Goal: Navigation & Orientation: Find specific page/section

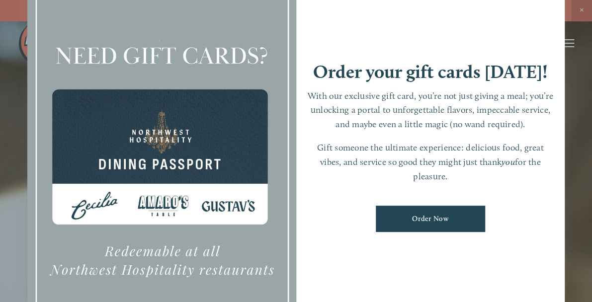
click at [2, 152] on div at bounding box center [296, 151] width 592 height 302
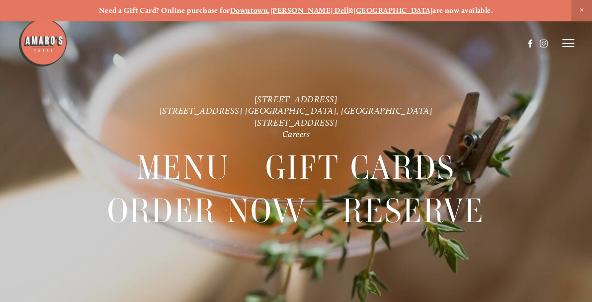
click at [566, 43] on line at bounding box center [568, 43] width 12 height 0
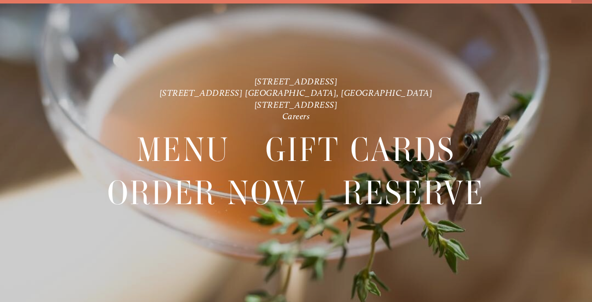
scroll to position [21, 0]
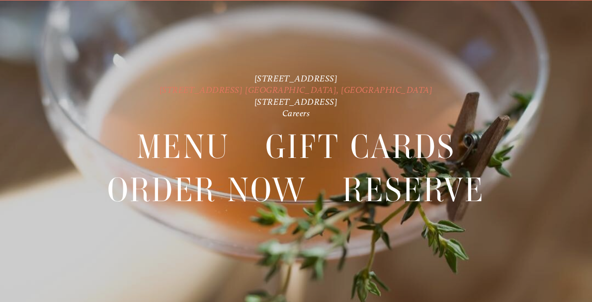
click at [283, 88] on link "[STREET_ADDRESS] [GEOGRAPHIC_DATA], [GEOGRAPHIC_DATA]" at bounding box center [296, 90] width 273 height 10
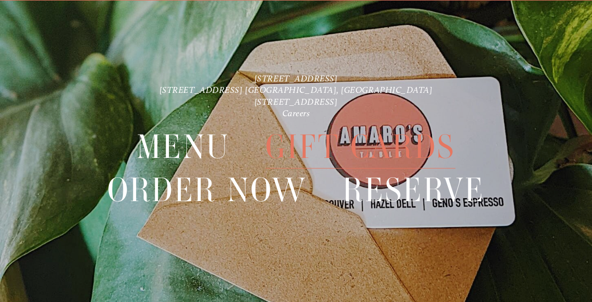
click at [297, 146] on span "Gift Cards" at bounding box center [360, 146] width 190 height 43
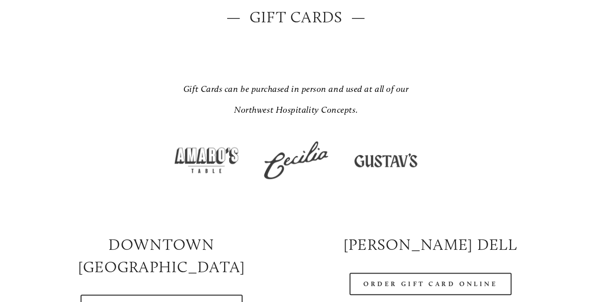
click at [500, 140] on div at bounding box center [497, 146] width 135 height 34
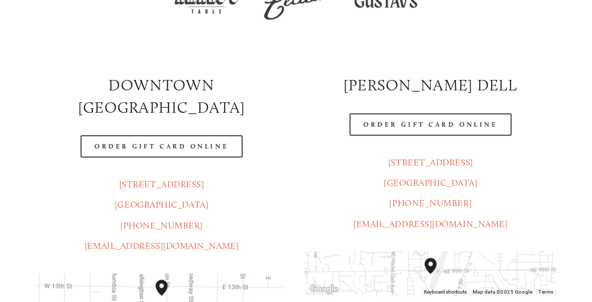
scroll to position [289, 0]
click at [436, 225] on link "[EMAIL_ADDRESS][DOMAIN_NAME]" at bounding box center [430, 223] width 154 height 11
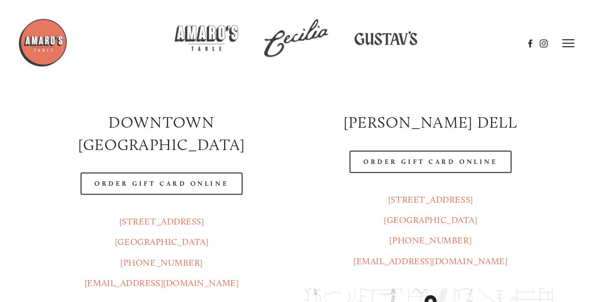
scroll to position [244, 0]
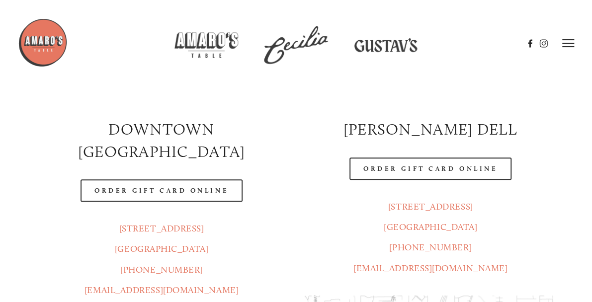
click at [566, 43] on line at bounding box center [568, 43] width 12 height 0
click at [454, 45] on span "Visit" at bounding box center [460, 43] width 14 height 8
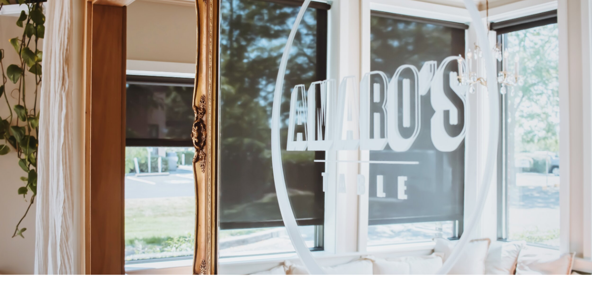
scroll to position [58, 0]
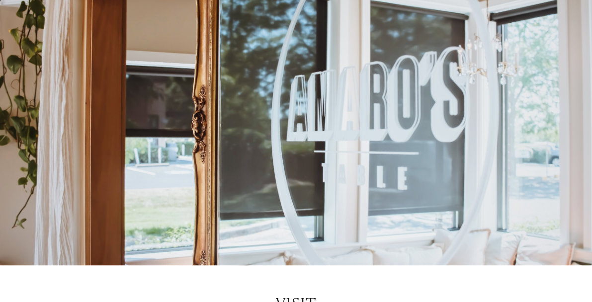
drag, startPoint x: 454, startPoint y: 45, endPoint x: 458, endPoint y: 18, distance: 26.6
click at [458, 18] on header "Menu Order Now Visit Gallery 0" at bounding box center [296, 18] width 557 height 86
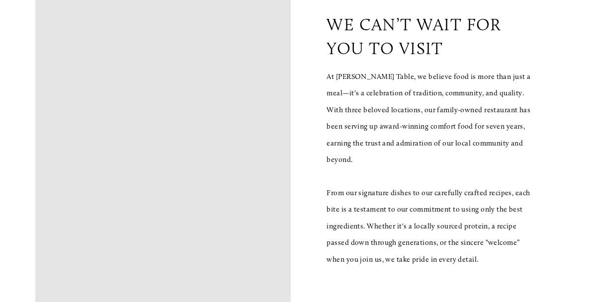
scroll to position [456, 0]
